Goal: Transaction & Acquisition: Purchase product/service

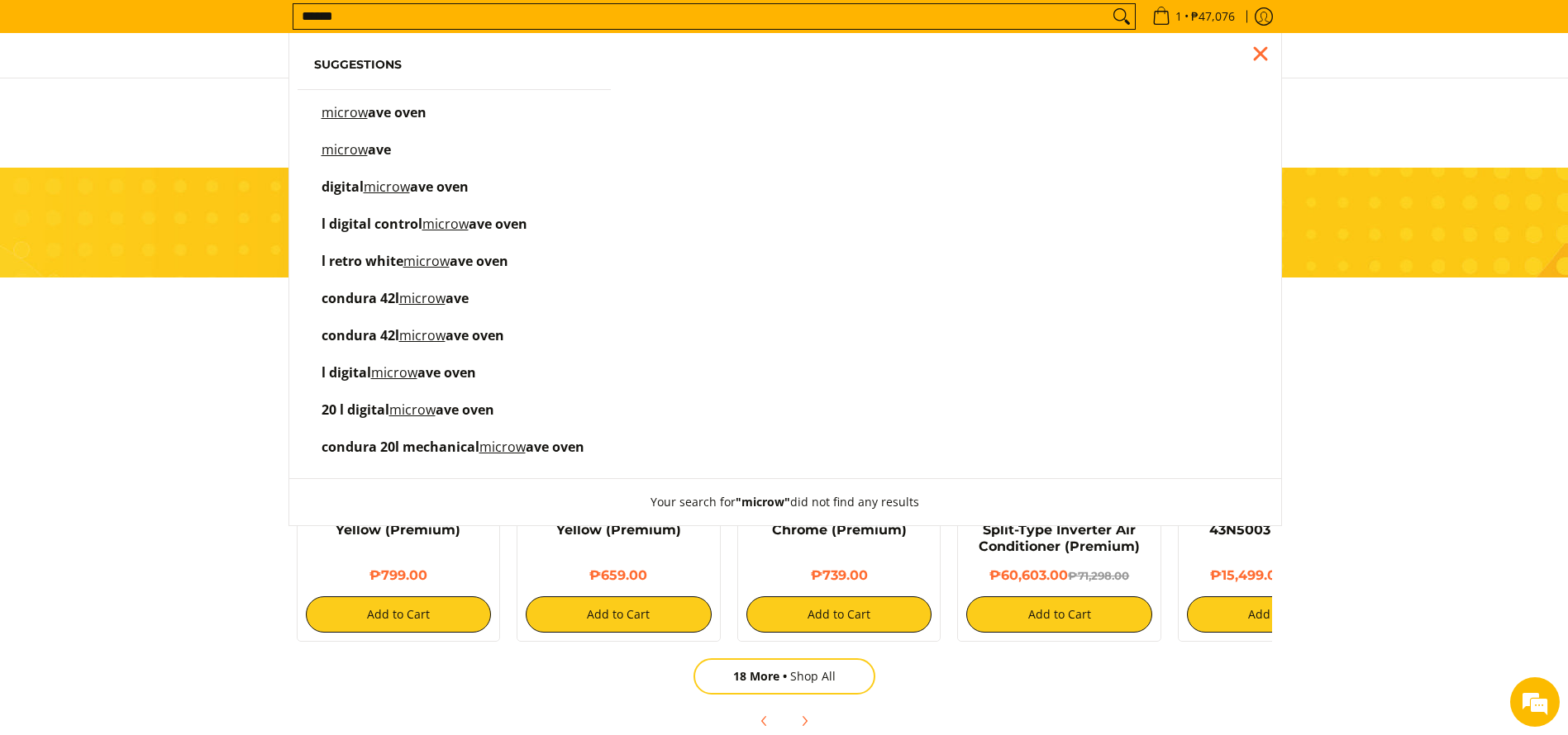
scroll to position [0, 1972]
click at [557, 18] on input "******" at bounding box center [701, 16] width 815 height 25
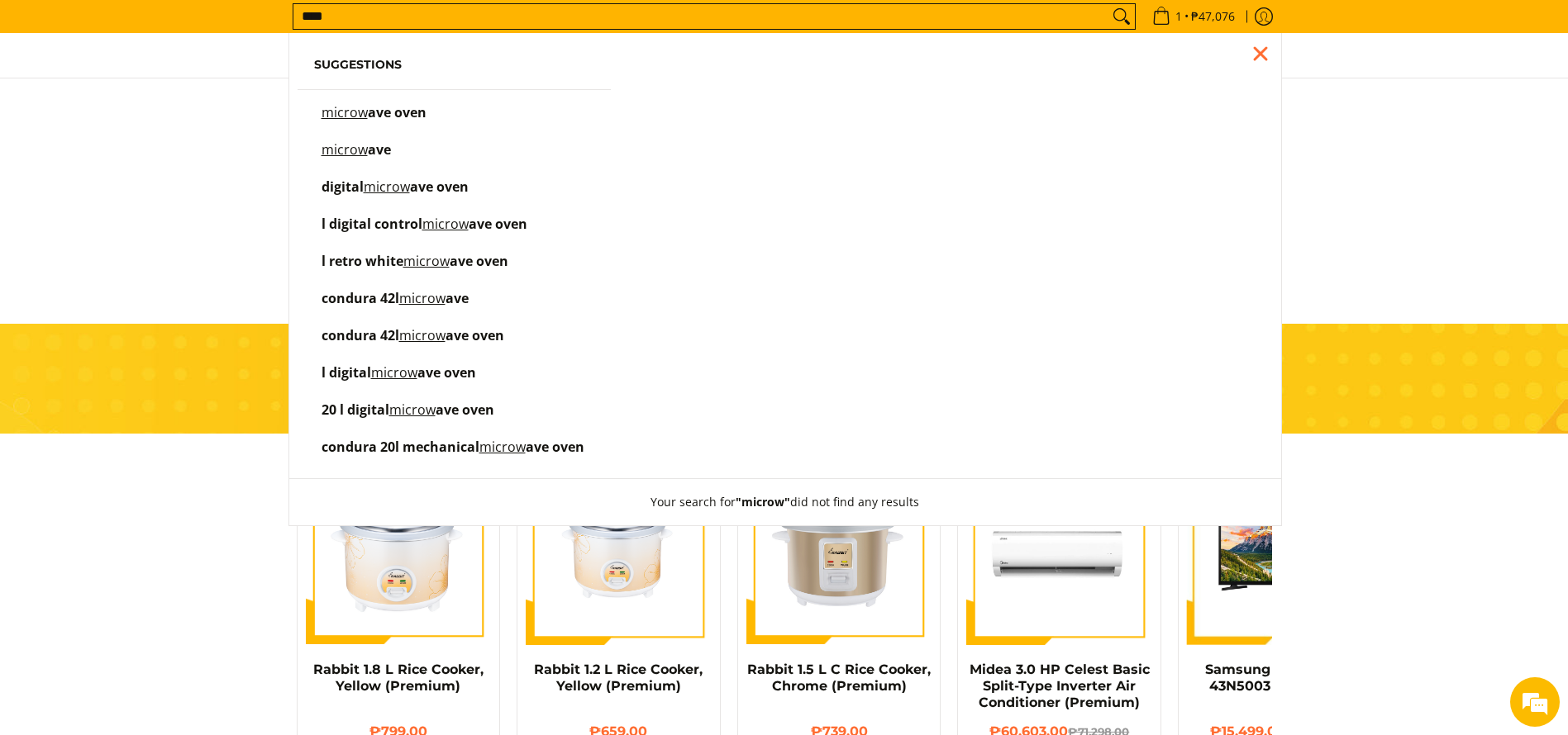
scroll to position [659, 0]
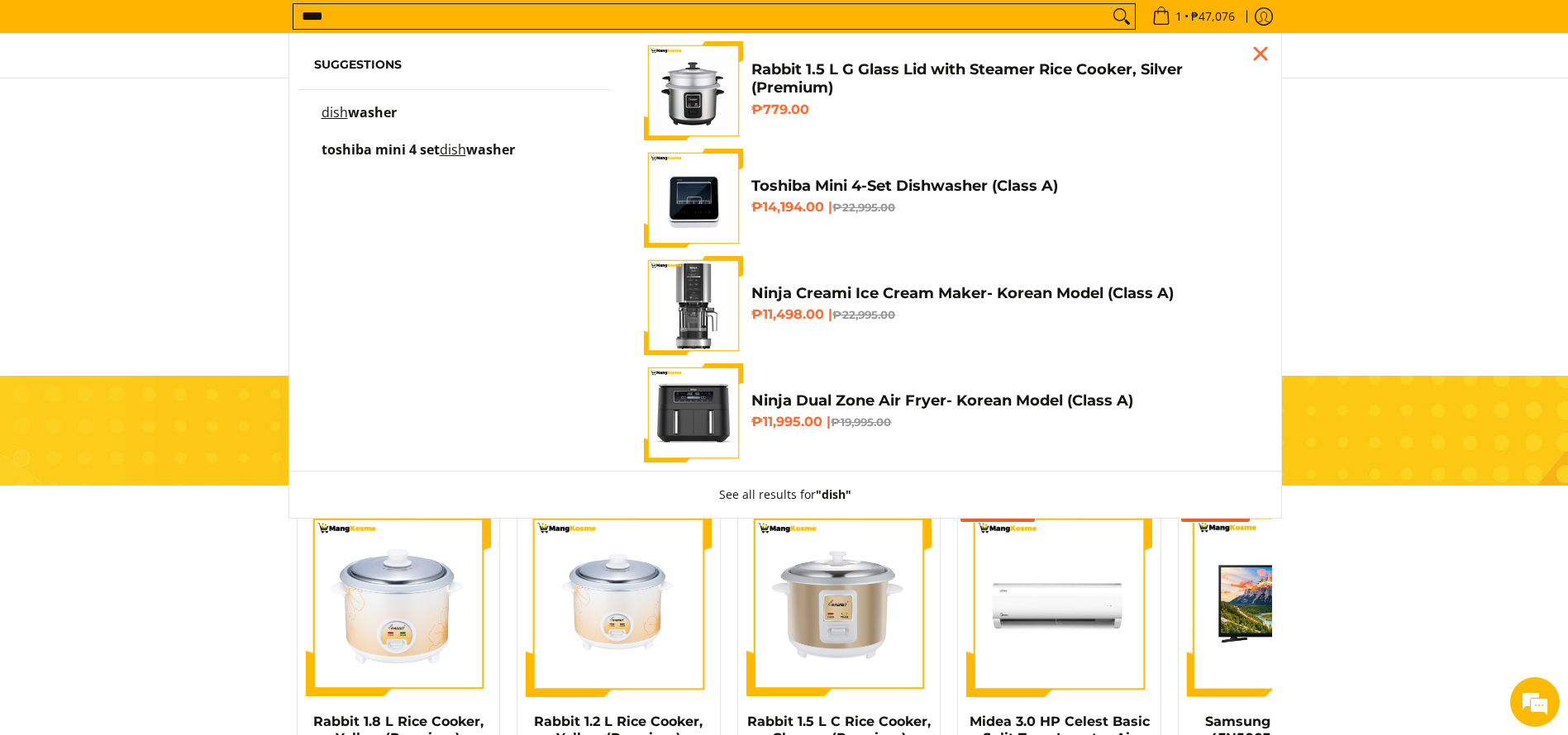
type input "****"
click at [797, 186] on h4 "Toshiba Mini 4-Set Dishwasher (Class A)" at bounding box center [1003, 185] width 505 height 19
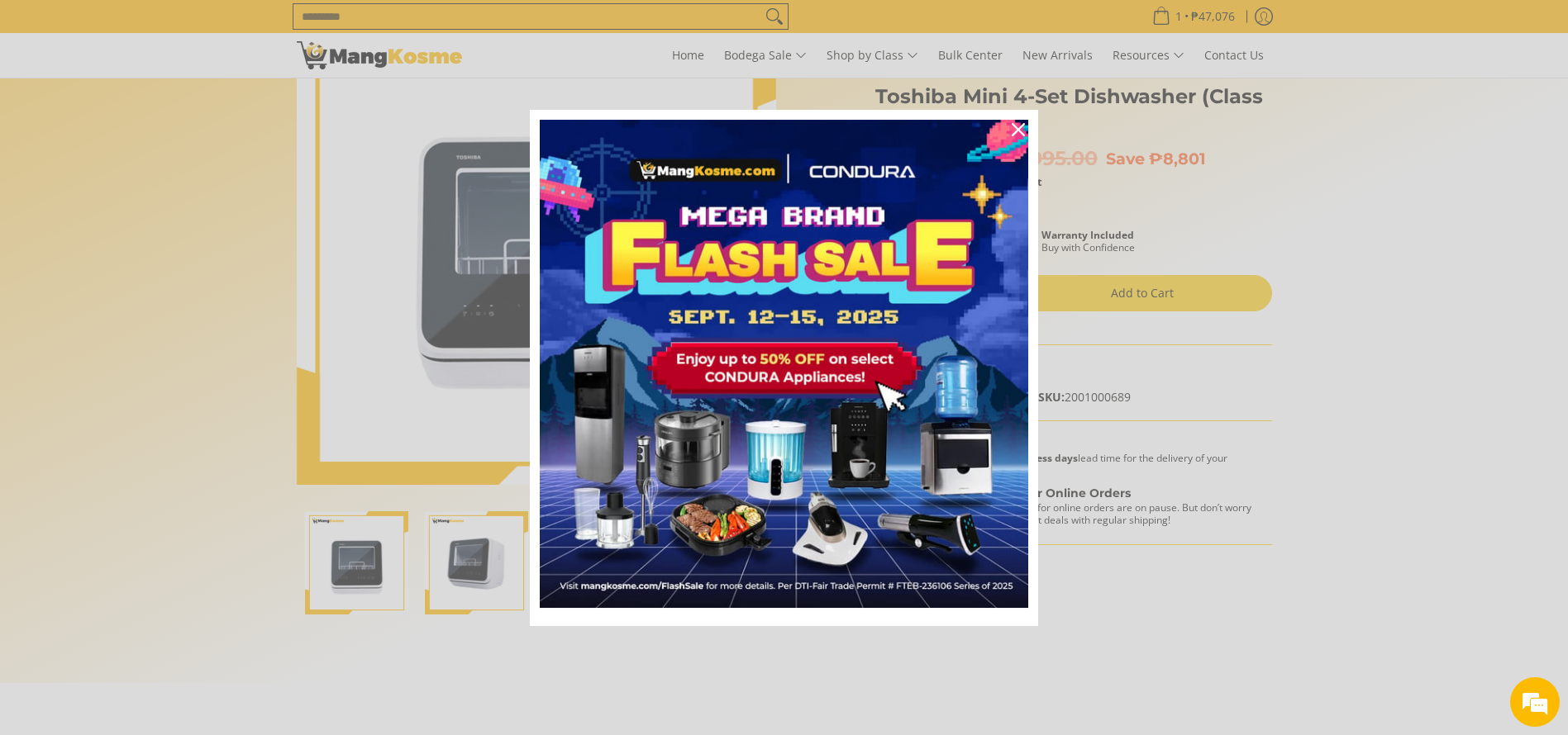
scroll to position [248, 0]
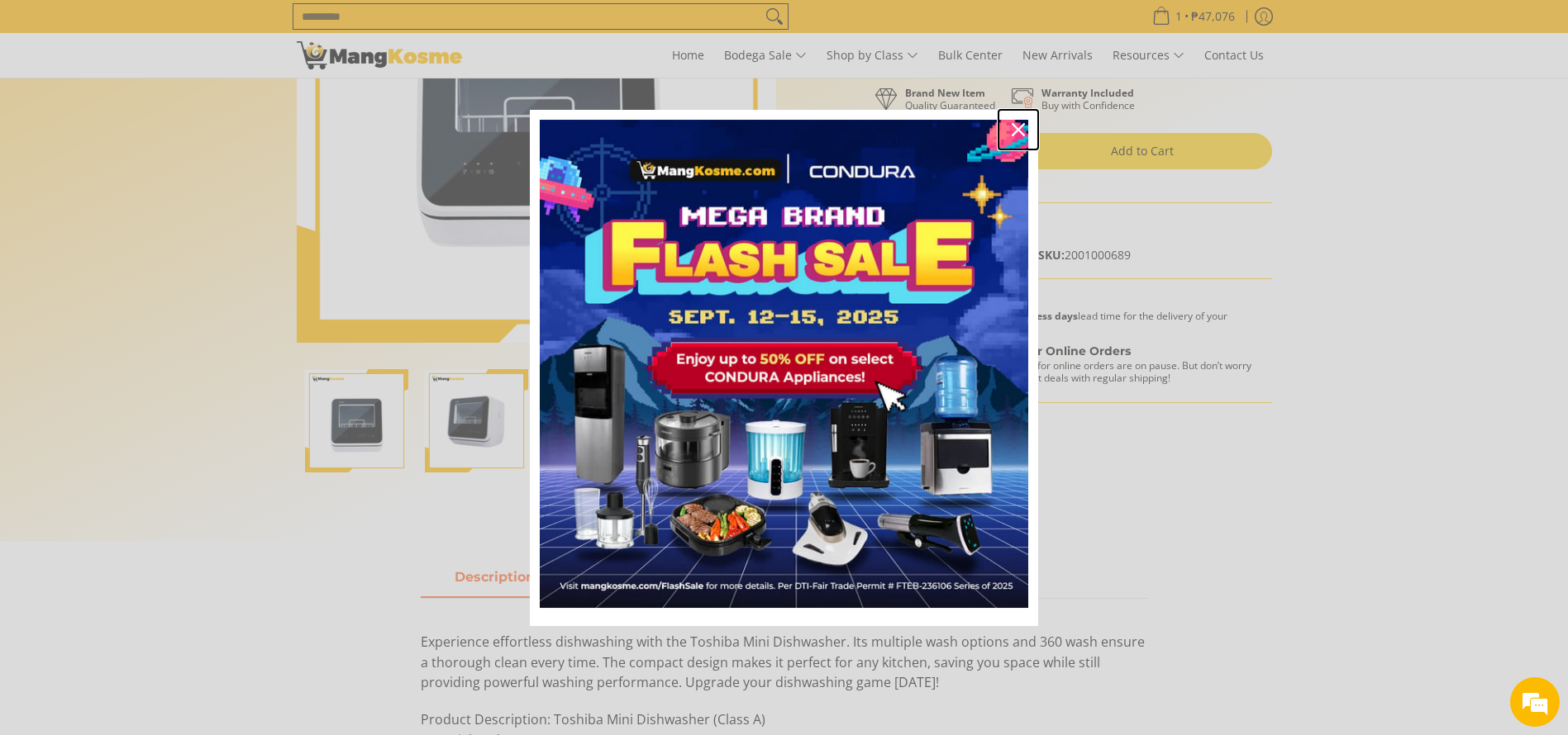
click at [1018, 125] on icon "close icon" at bounding box center [1018, 129] width 13 height 13
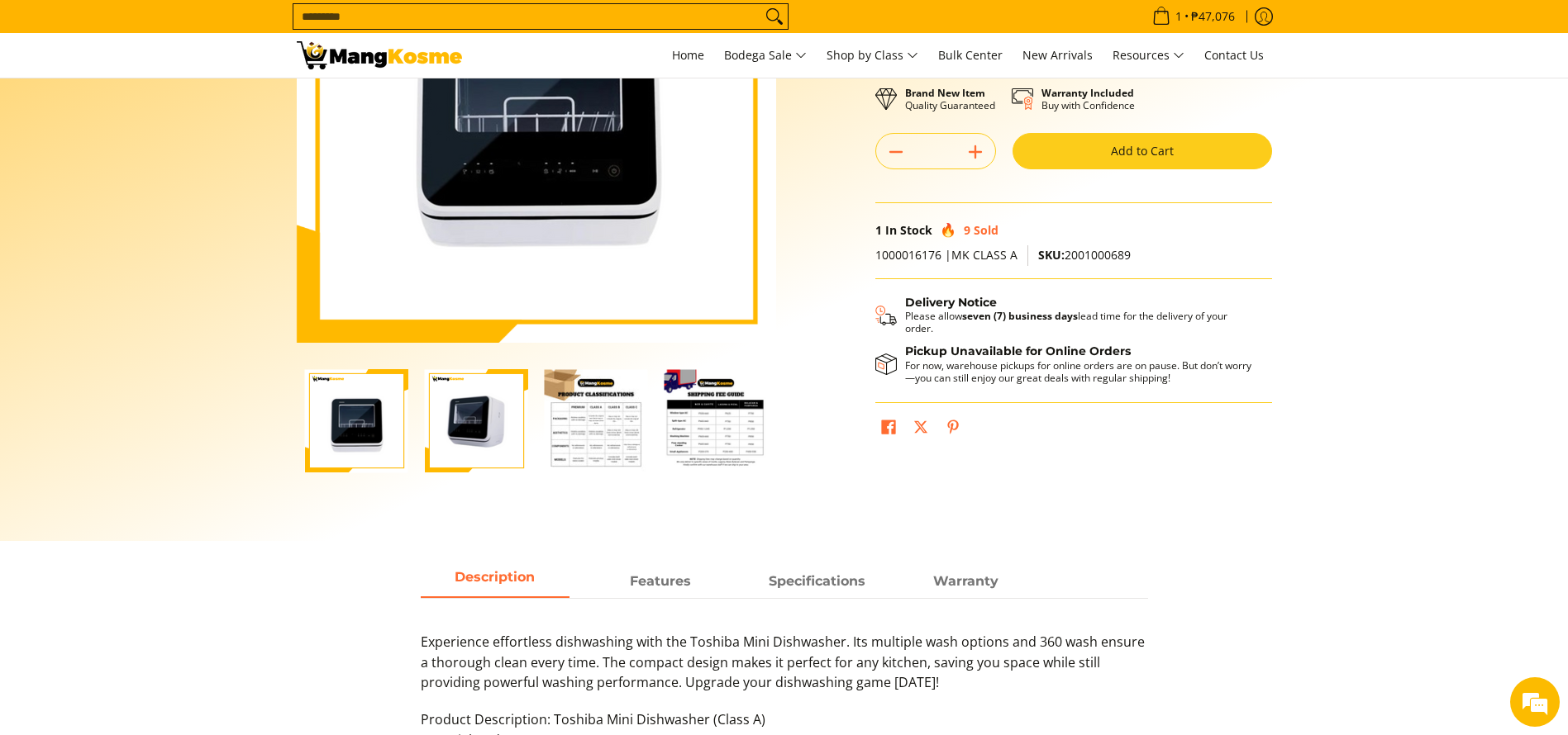
scroll to position [372, 0]
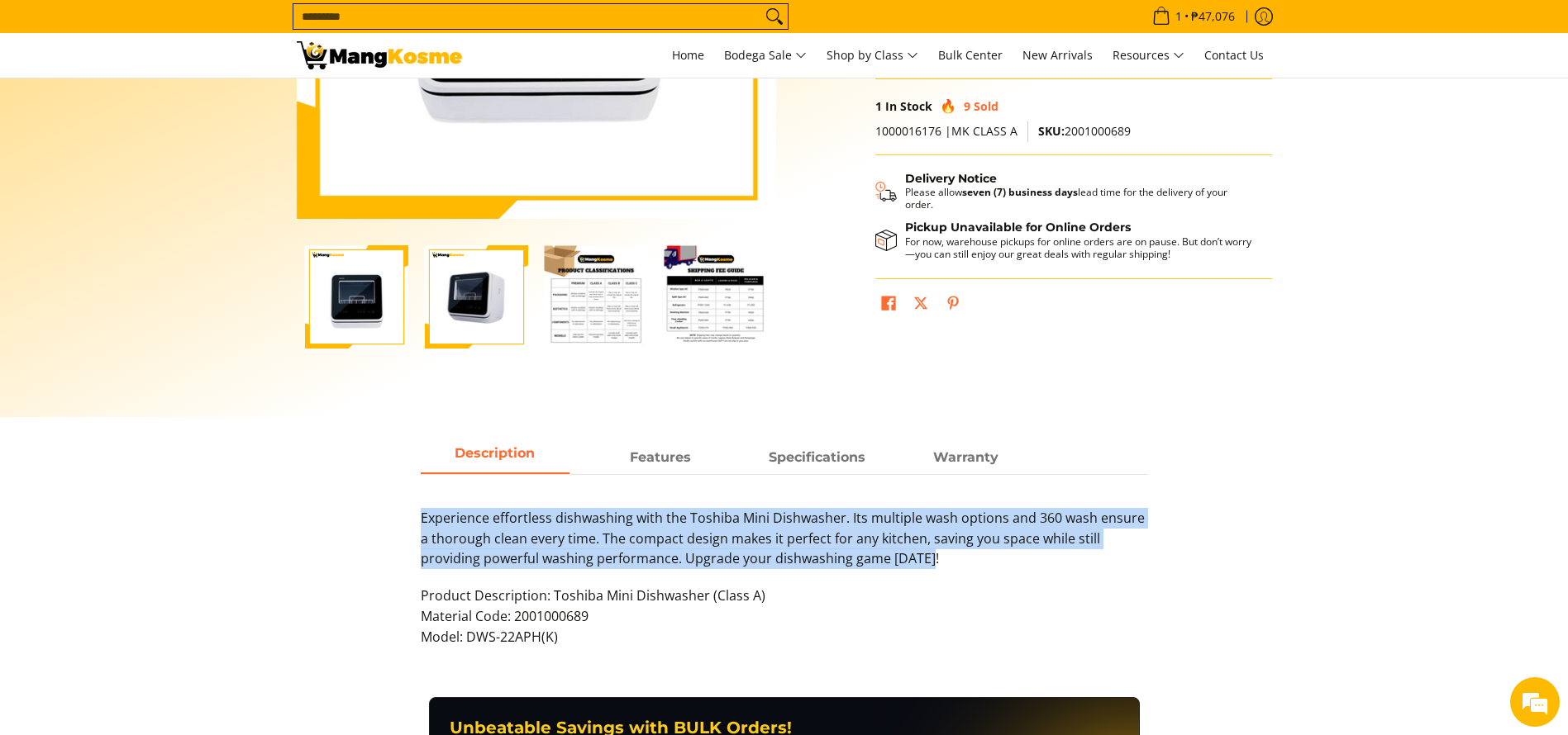
drag, startPoint x: 394, startPoint y: 507, endPoint x: 925, endPoint y: 566, distance: 534.3
click at [925, 566] on div "Description Features Specifications Warranty Experience effortless dishwashing …" at bounding box center [784, 552] width 992 height 222
copy p "Experience effortless dishwashing with the Toshiba Mini Dishwasher. Its multipl…"
